Goal: Communication & Community: Answer question/provide support

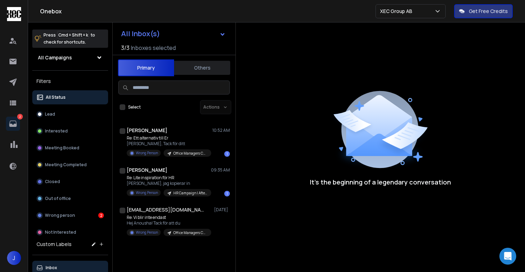
click at [16, 122] on icon at bounding box center [13, 123] width 8 height 8
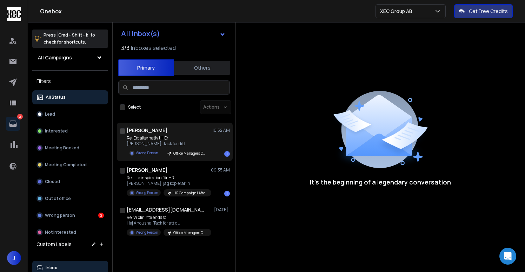
click at [166, 137] on p "Re: Ett alternativ till Er" at bounding box center [169, 138] width 84 height 6
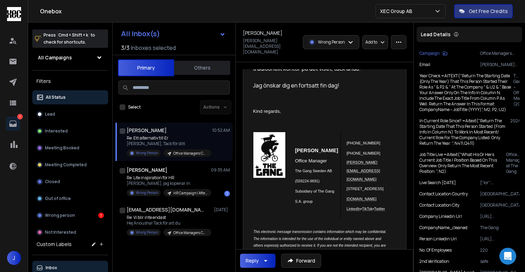
scroll to position [147, 0]
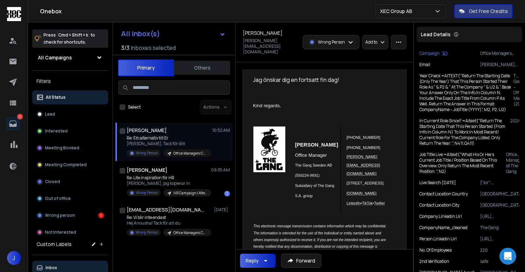
click at [267, 263] on icon "button" at bounding box center [265, 260] width 8 height 8
click at [265, 229] on p "Reply" at bounding box center [253, 229] width 25 height 10
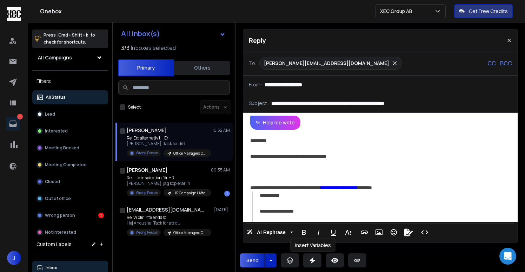
click at [315, 263] on icon at bounding box center [312, 260] width 7 height 7
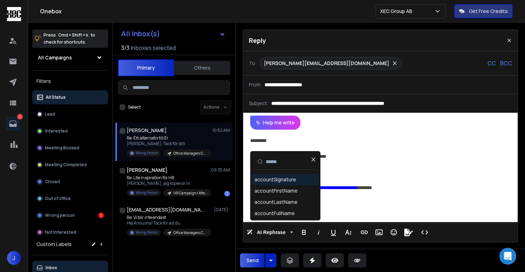
click at [291, 180] on div "accountSignature" at bounding box center [275, 179] width 42 height 7
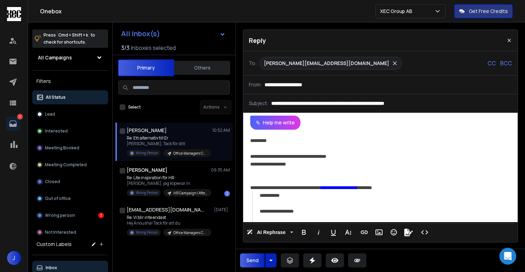
click at [346, 155] on div "**********" at bounding box center [379, 156] width 258 height 8
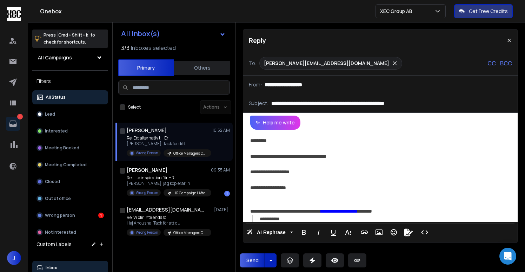
click at [250, 257] on button "Send" at bounding box center [252, 260] width 25 height 14
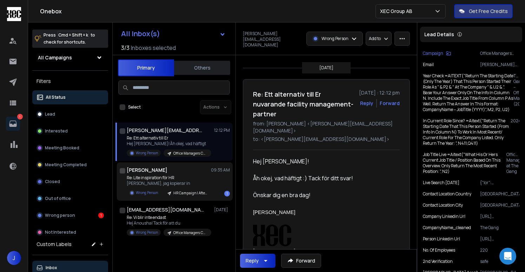
click at [150, 180] on p "[PERSON_NAME], jag kopierar in" at bounding box center [169, 183] width 84 height 6
